Goal: Information Seeking & Learning: Compare options

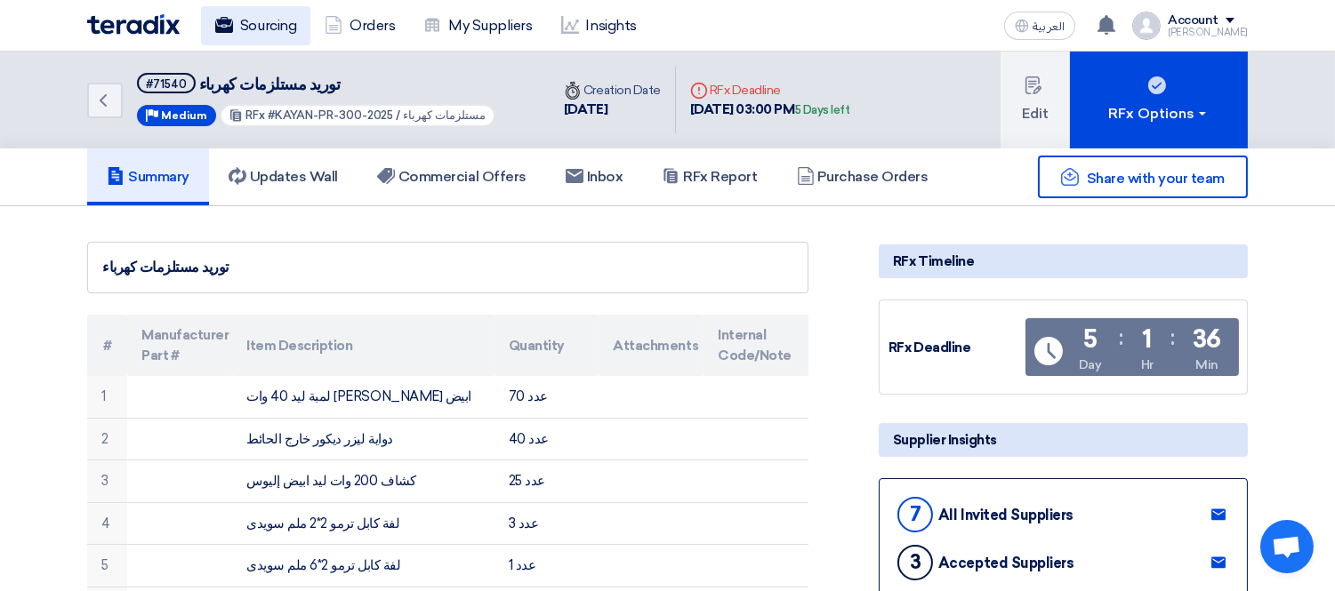
click at [285, 24] on link "Sourcing" at bounding box center [255, 25] width 109 height 39
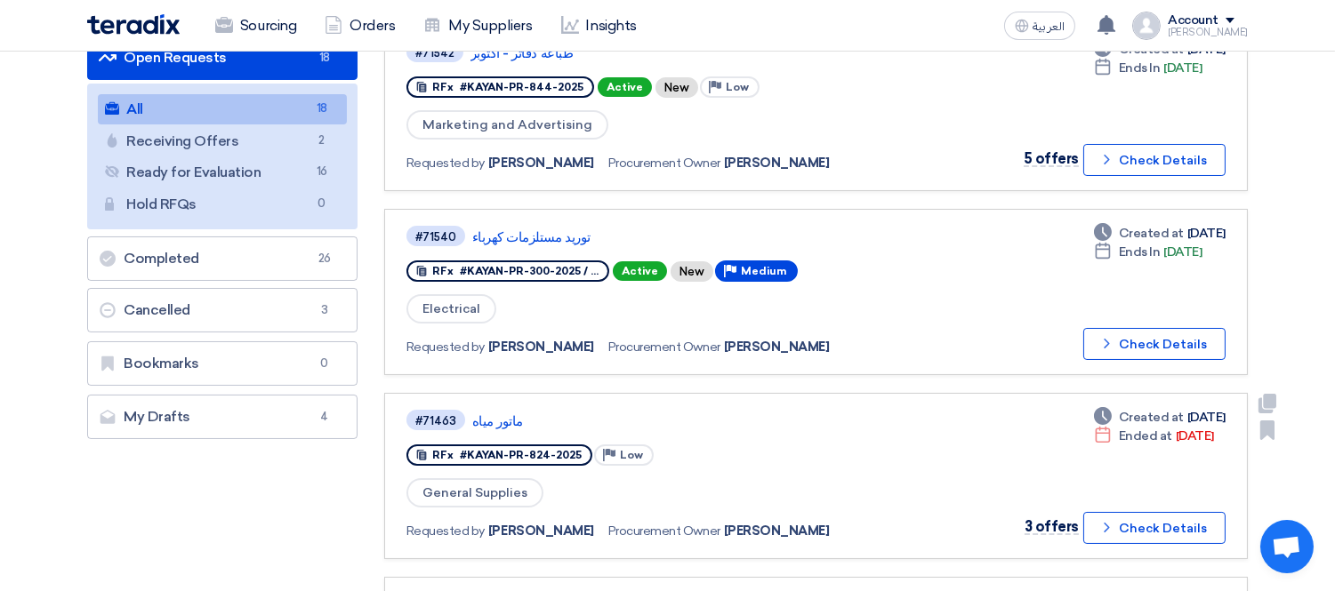
scroll to position [395, 0]
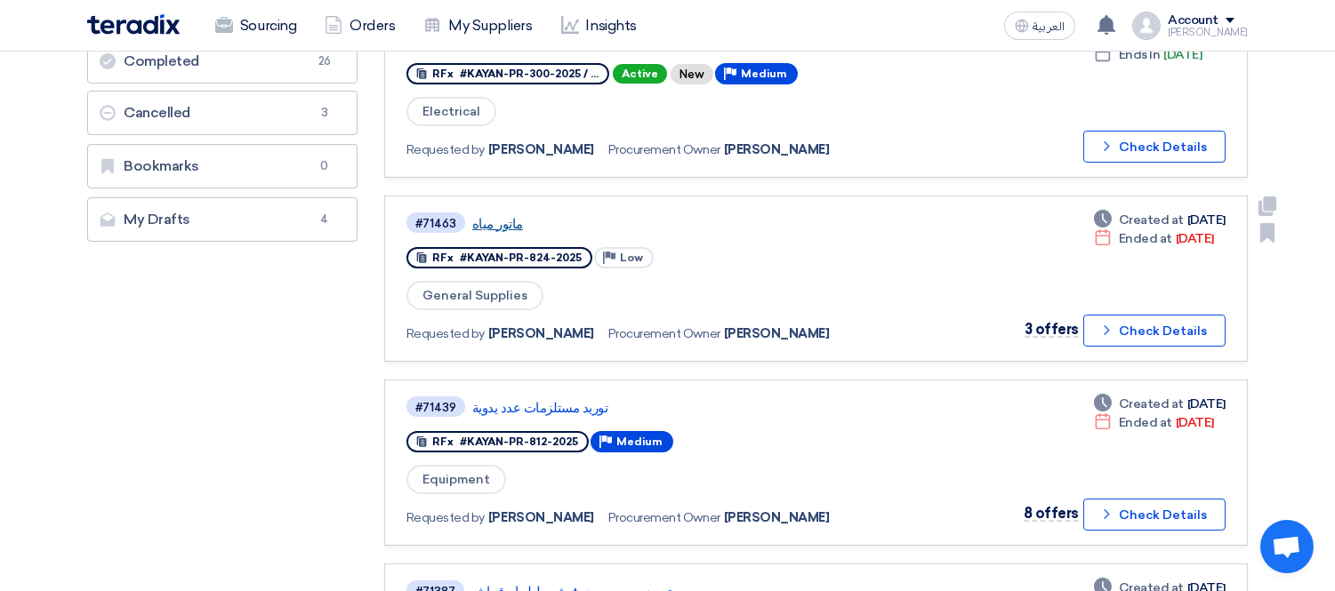
click at [496, 216] on link "ماتور مياه" at bounding box center [694, 224] width 445 height 16
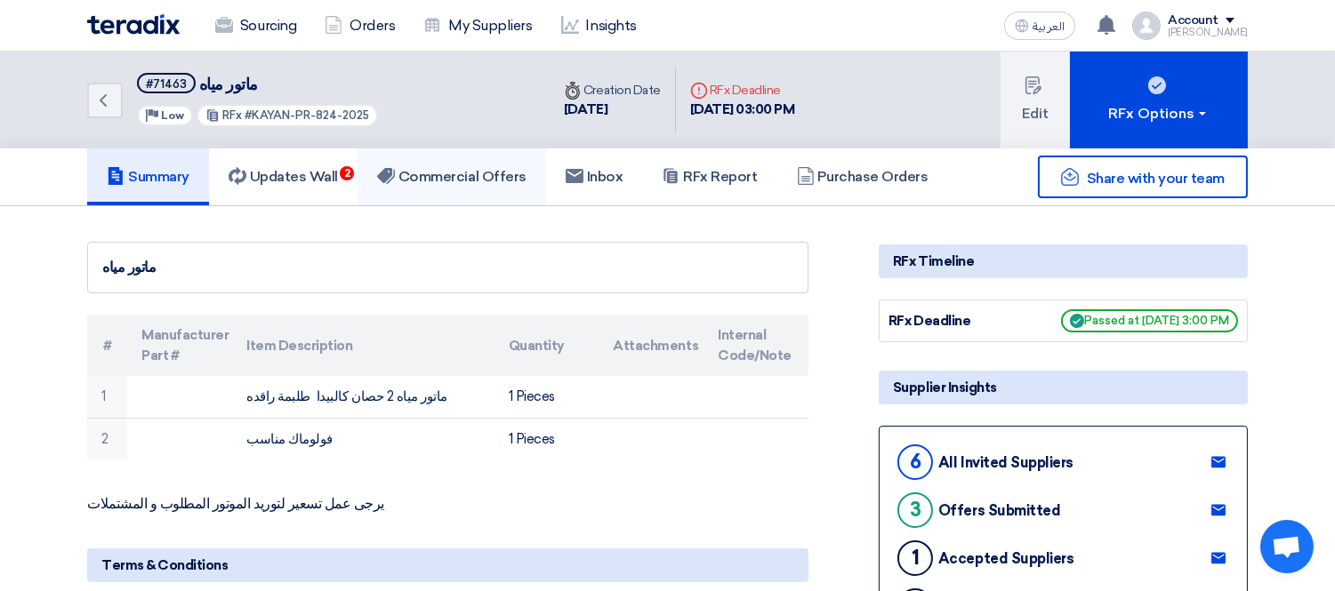
click at [422, 172] on h5 "Commercial Offers" at bounding box center [451, 177] width 149 height 18
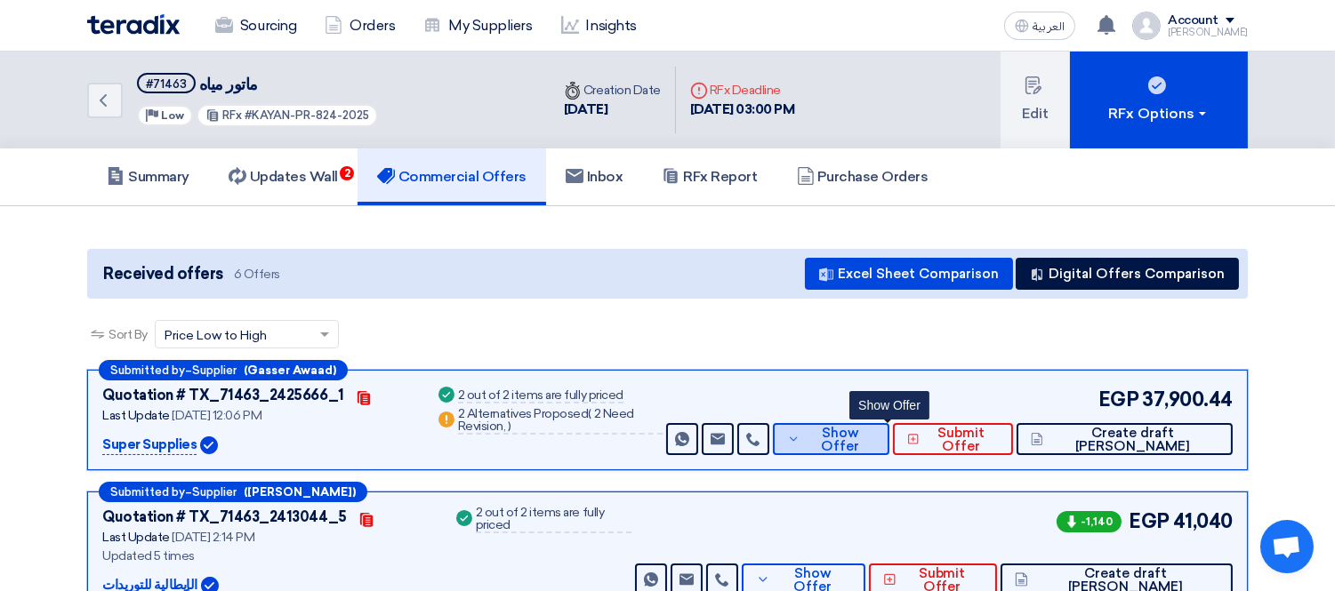
click at [889, 423] on button "Show Offer" at bounding box center [831, 439] width 116 height 32
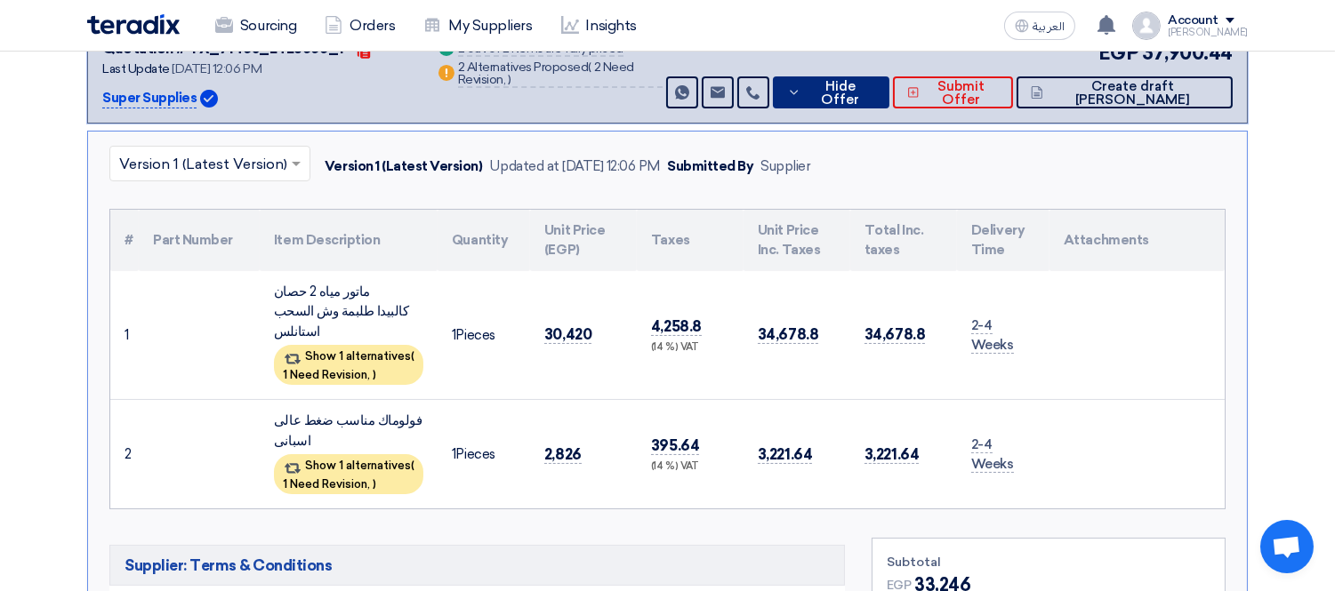
scroll to position [395, 0]
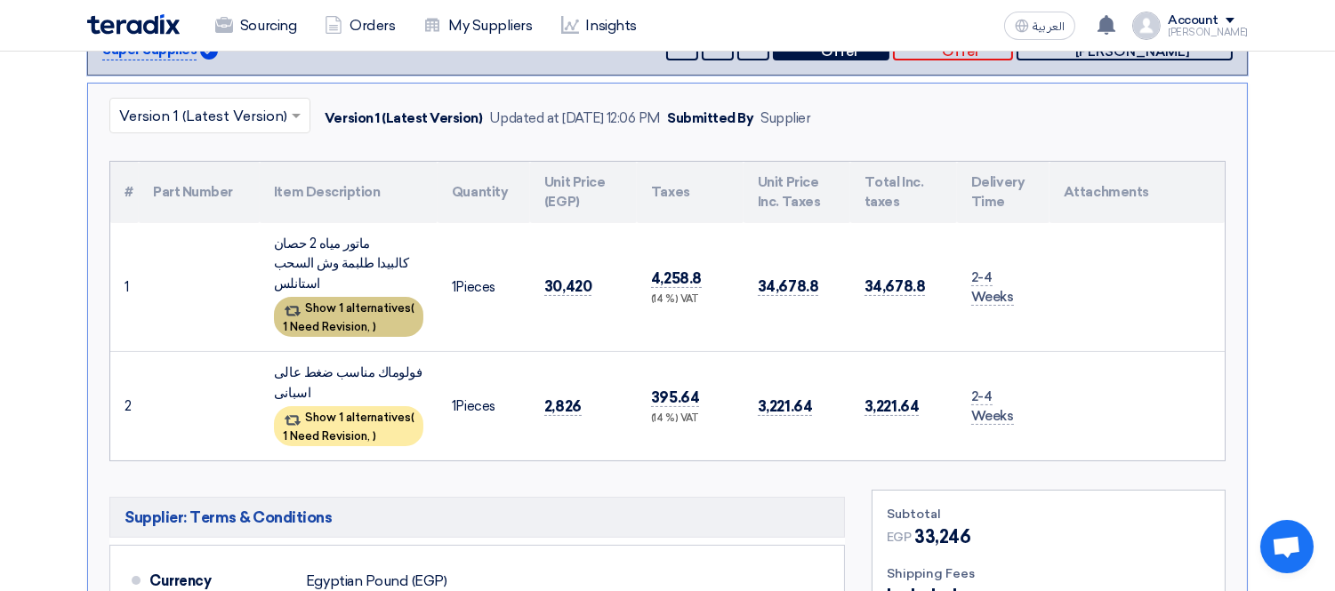
click at [344, 320] on span "1 Need Revision," at bounding box center [326, 326] width 87 height 13
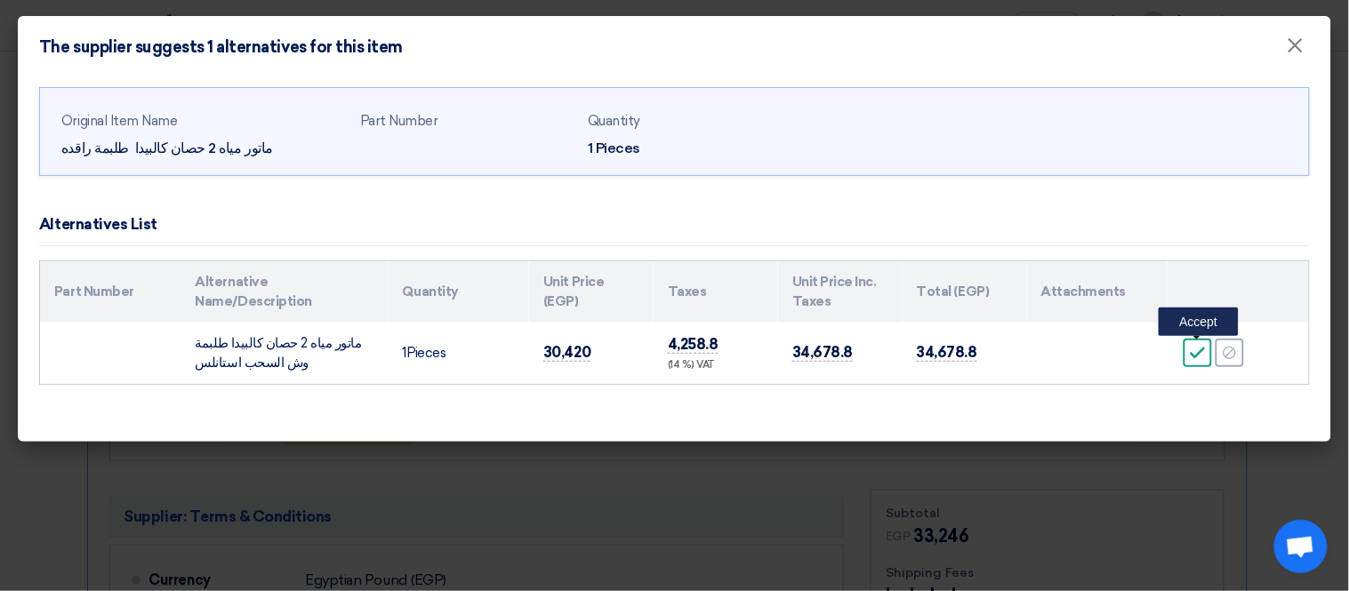
click at [1193, 356] on use at bounding box center [1198, 354] width 15 height 12
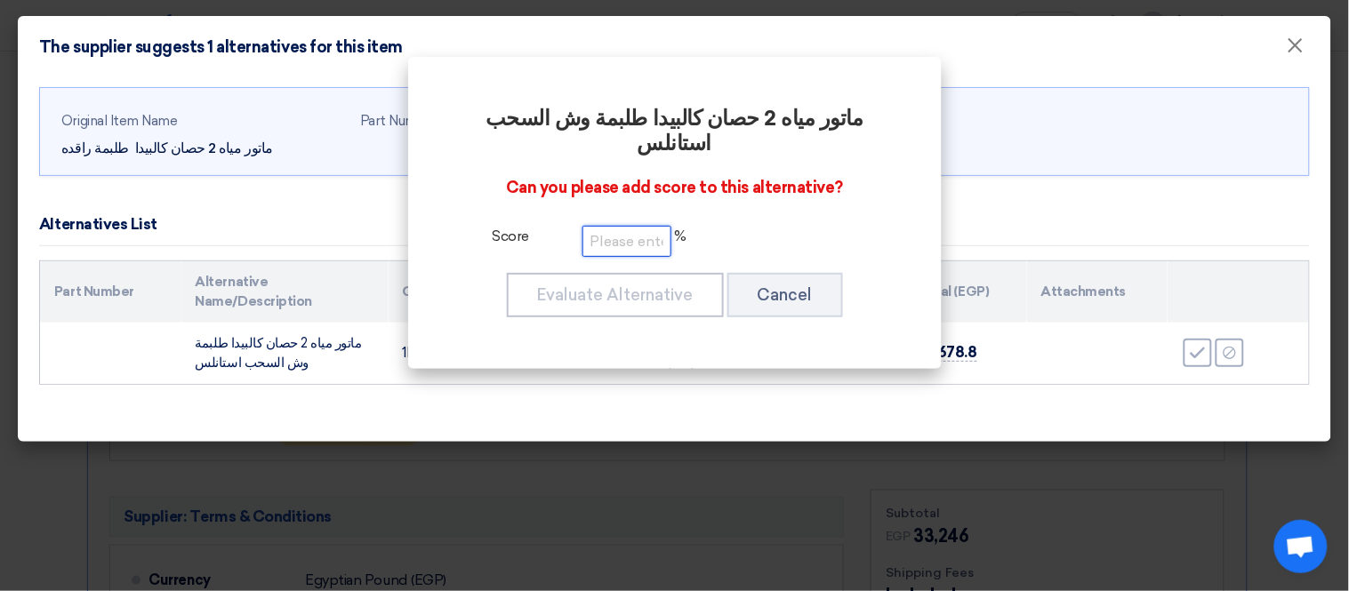
click at [616, 226] on input "number" at bounding box center [626, 241] width 89 height 31
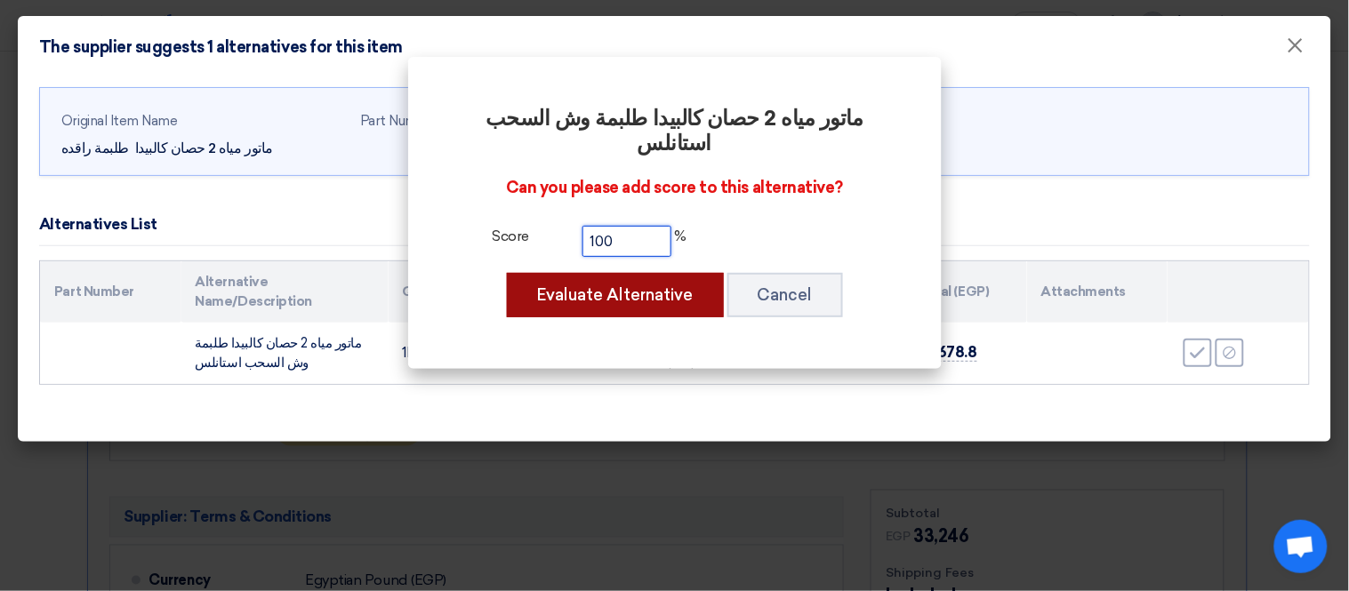
type input "100"
click at [617, 277] on button "Evaluate Alternative" at bounding box center [615, 295] width 217 height 44
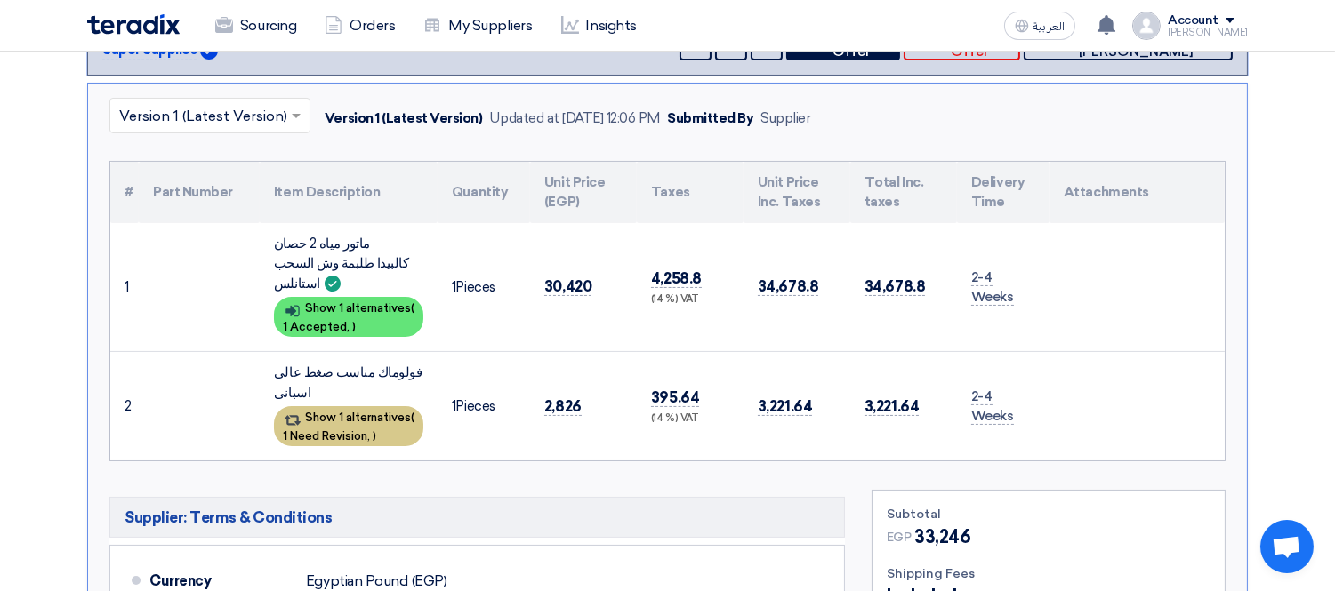
click at [341, 406] on div "Show 1 alternatives ( 1 Need Revision, )" at bounding box center [348, 426] width 149 height 40
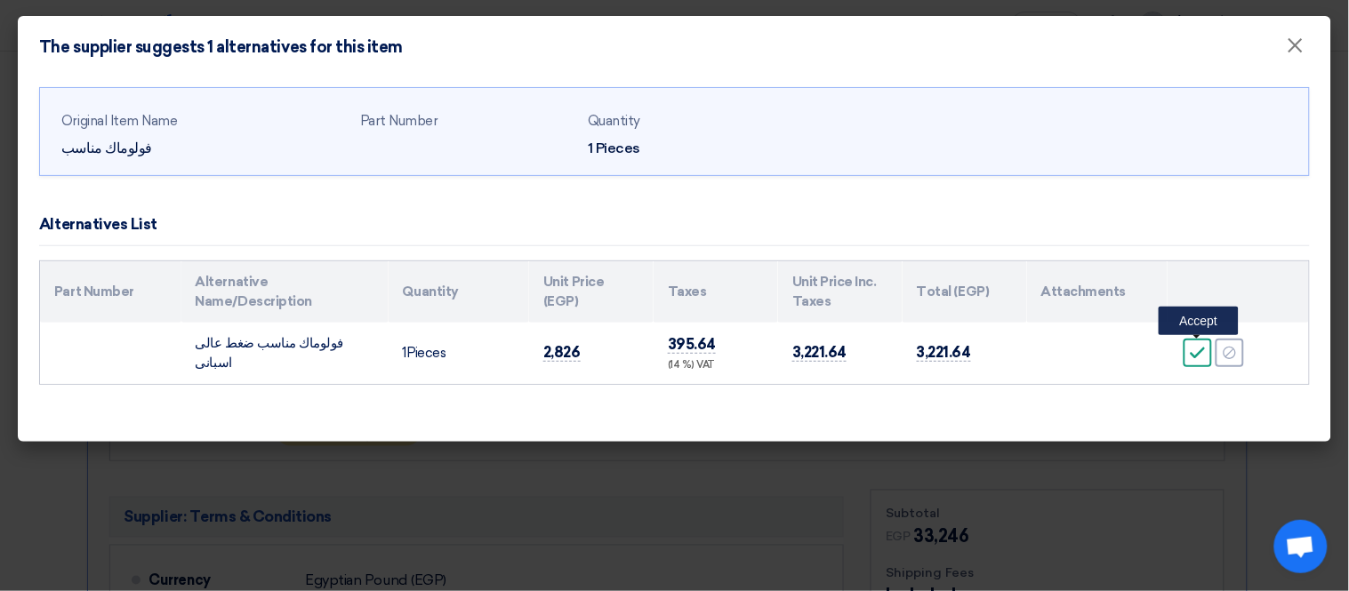
click at [1200, 357] on icon "Accept" at bounding box center [1198, 353] width 16 height 16
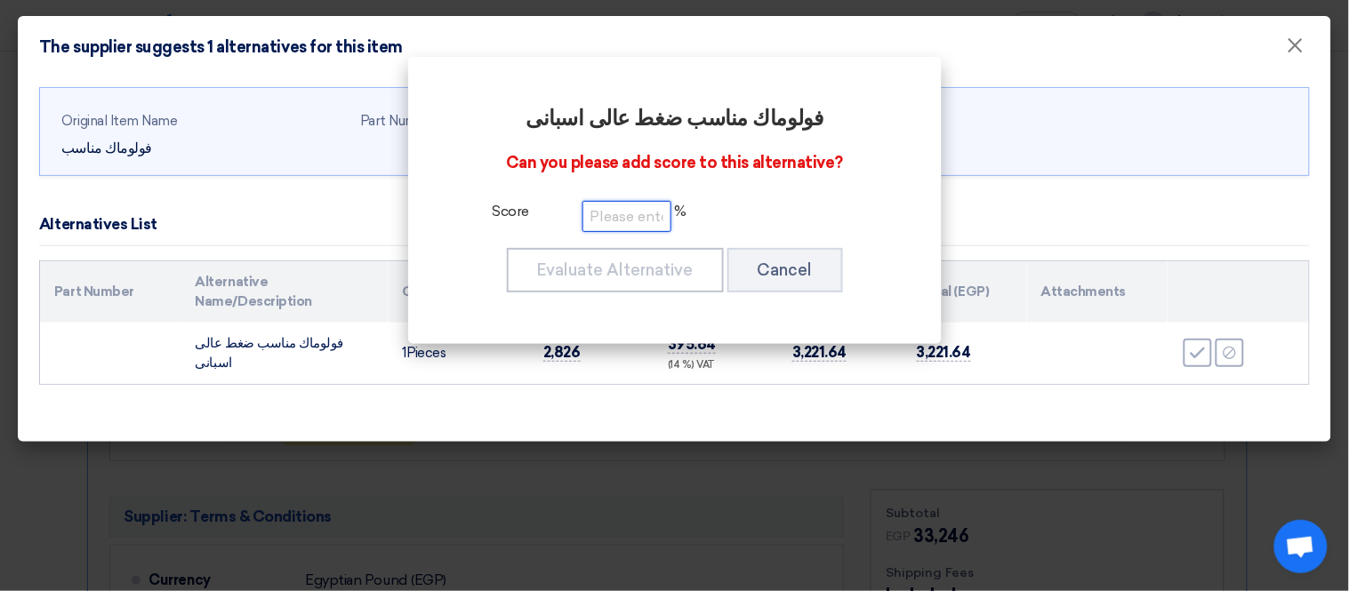
click at [650, 211] on input "number" at bounding box center [626, 216] width 89 height 31
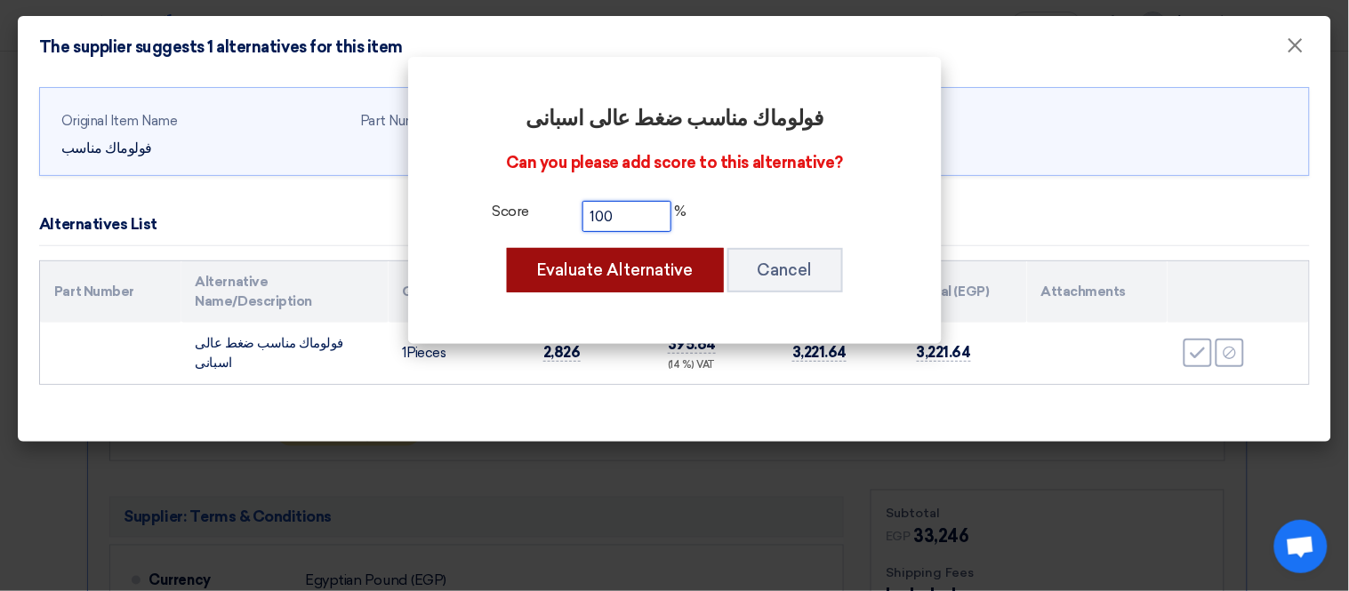
type input "100"
click at [619, 276] on button "Evaluate Alternative" at bounding box center [615, 270] width 217 height 44
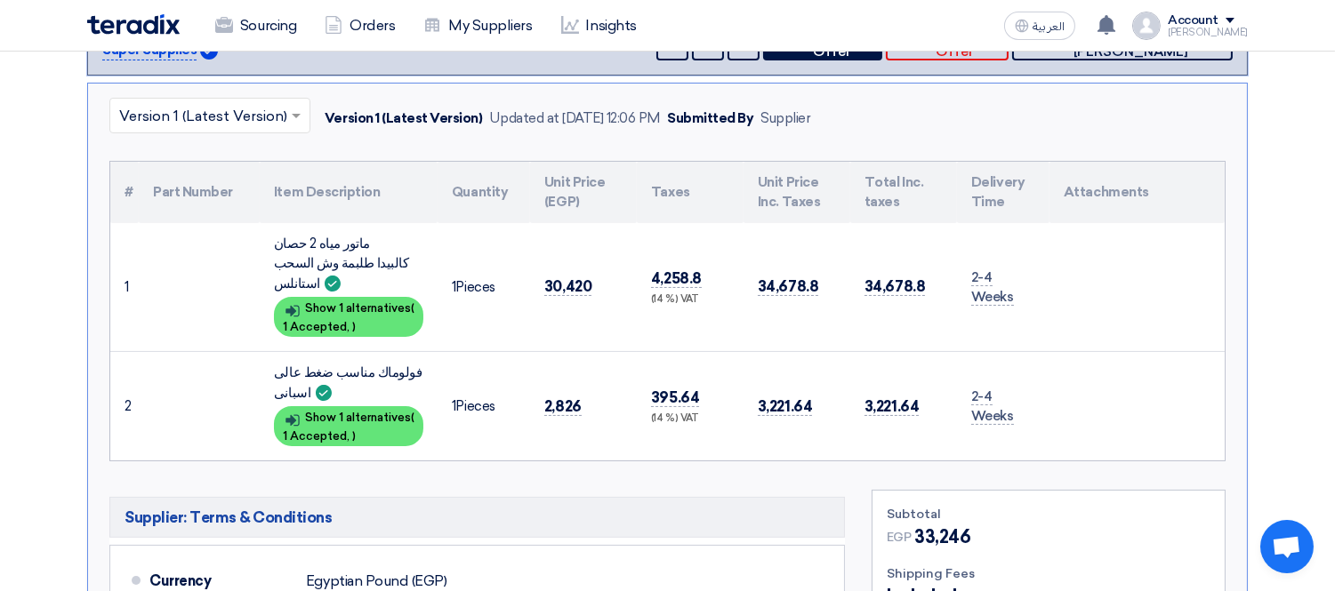
drag, startPoint x: 419, startPoint y: 241, endPoint x: 283, endPoint y: 260, distance: 137.3
click at [283, 260] on div "ماتور مياه 2 حصان كالبيدا طلبمة وش السحب استانلس" at bounding box center [348, 264] width 149 height 60
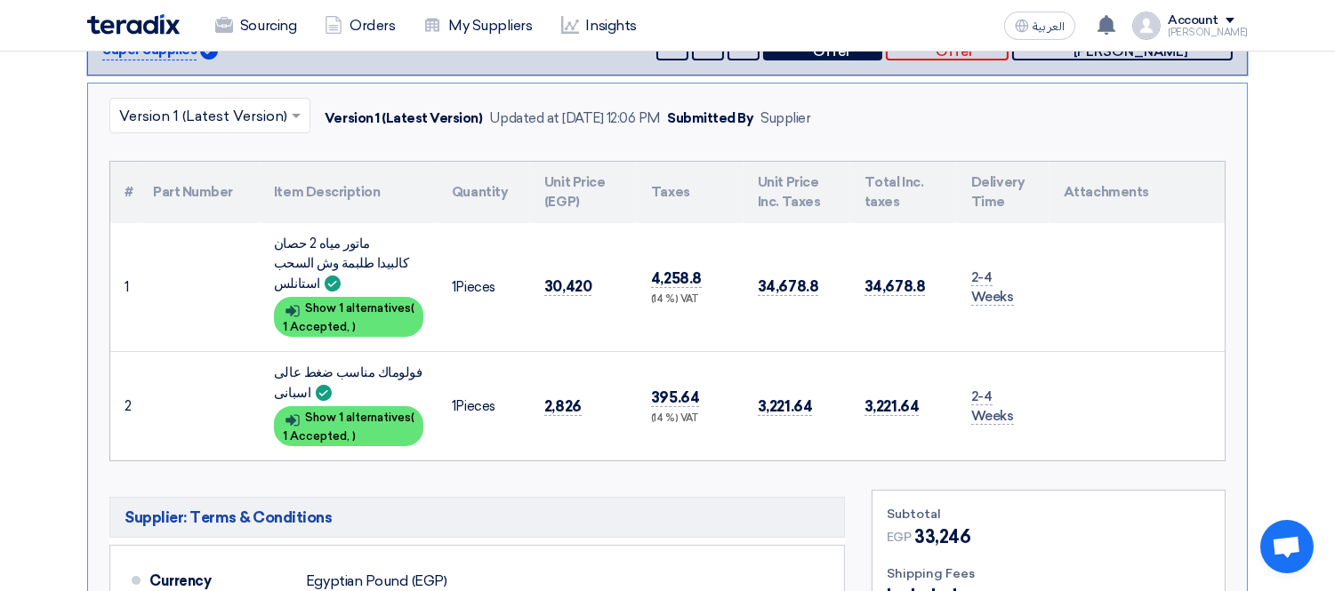
click at [370, 363] on div "فولوماك مناسب ضغط عالى اسبانى" at bounding box center [348, 383] width 149 height 40
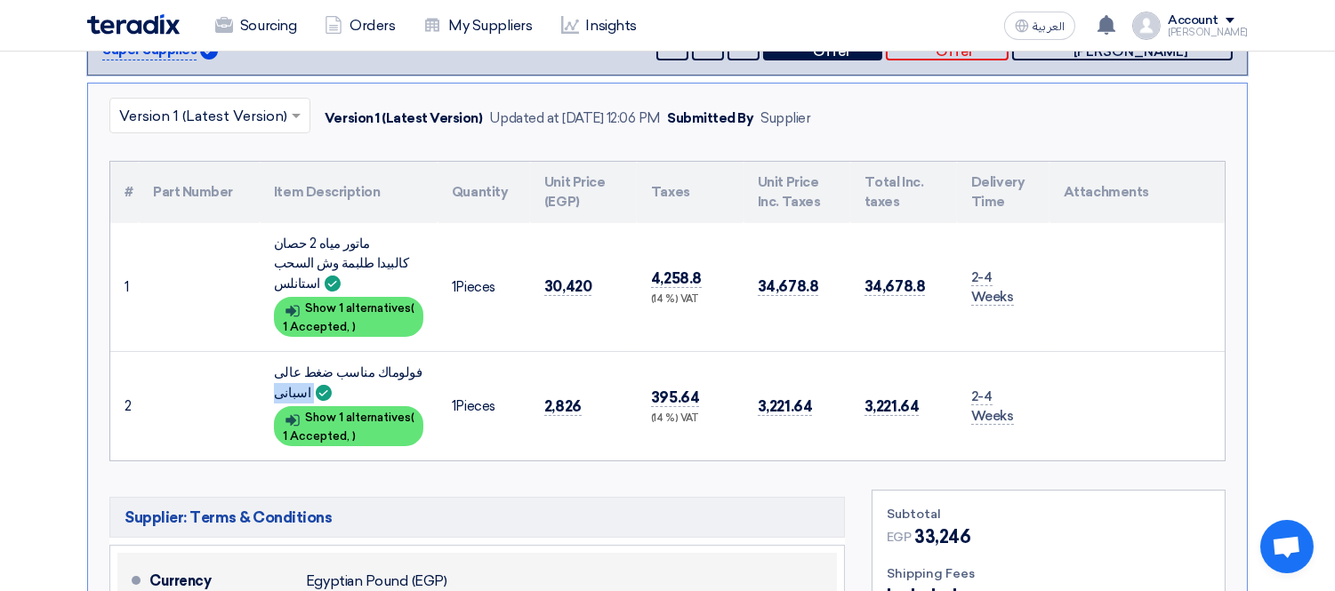
copy td "فولوماك مناسب ضغط عالى اسبانى"
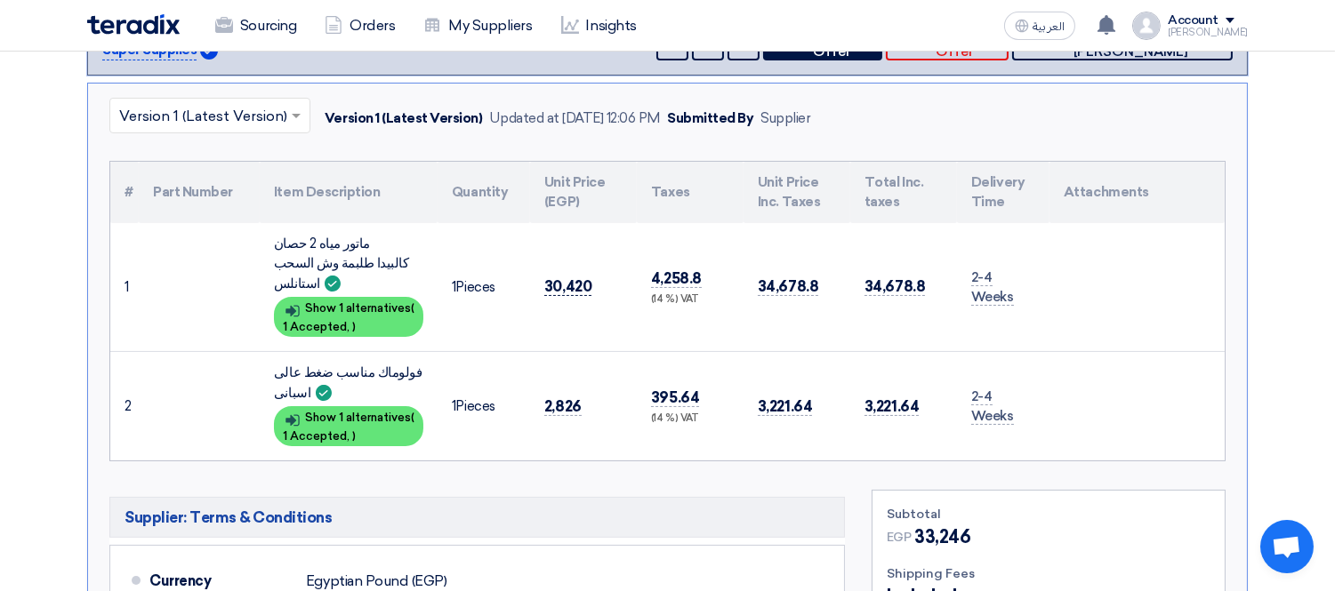
click at [561, 277] on span "30,420" at bounding box center [567, 286] width 47 height 19
copy span "30,420"
click at [561, 397] on span "2,826" at bounding box center [562, 406] width 37 height 19
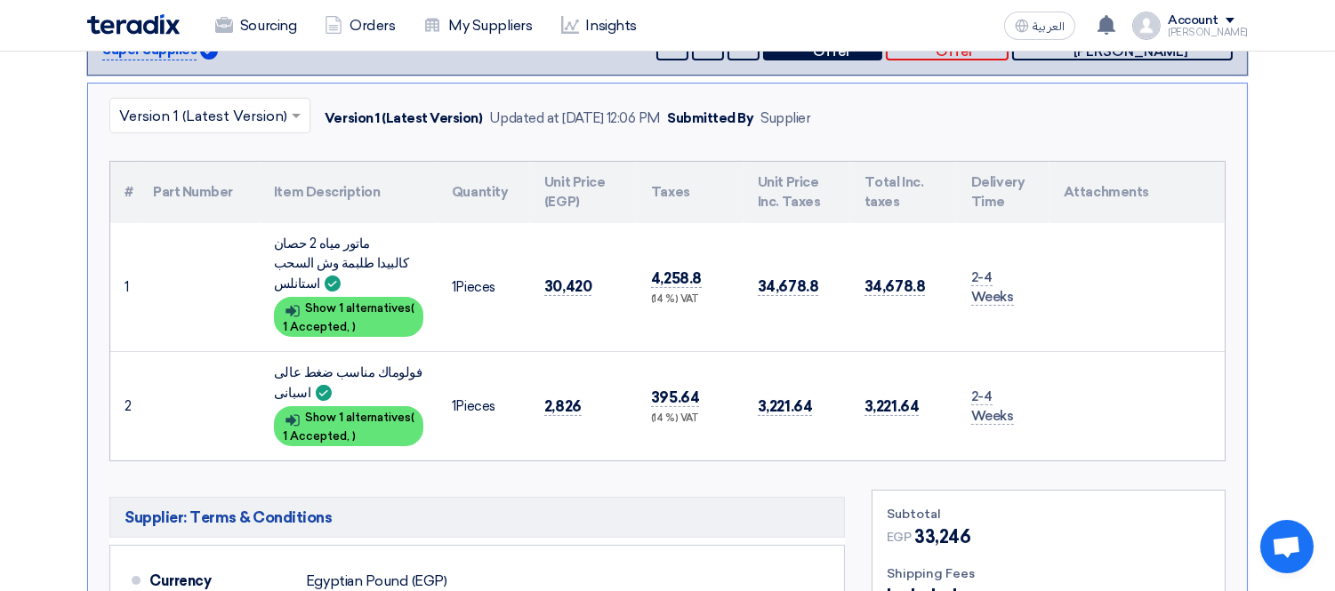
copy span "2,826"
